Goal: Task Accomplishment & Management: Manage account settings

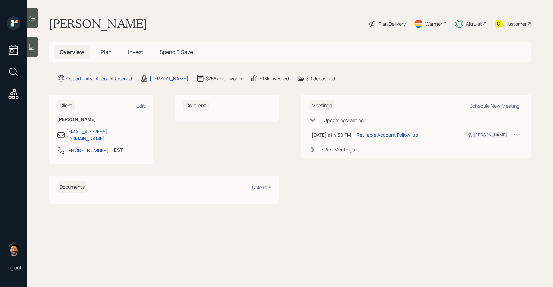
click at [136, 48] on span "Invest" at bounding box center [135, 51] width 15 height 7
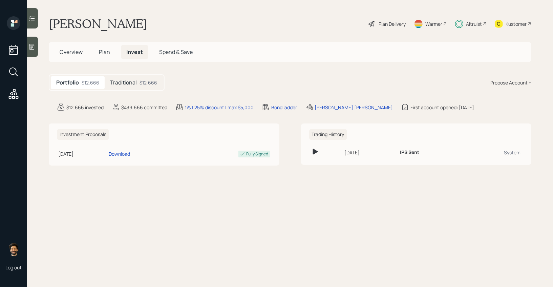
click at [140, 85] on div "$12,666" at bounding box center [149, 82] width 18 height 7
